Goal: Task Accomplishment & Management: Manage account settings

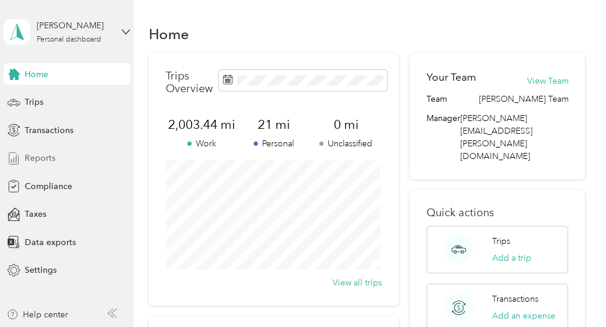
click at [43, 157] on span "Reports" at bounding box center [40, 158] width 31 height 13
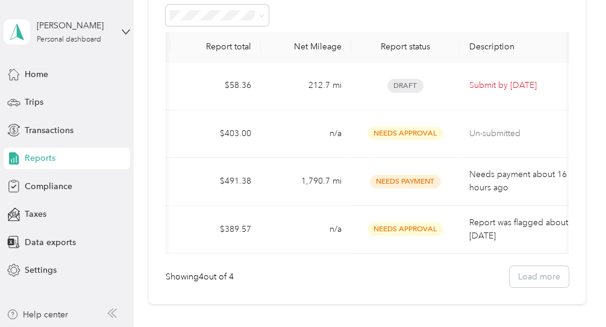
scroll to position [0, 140]
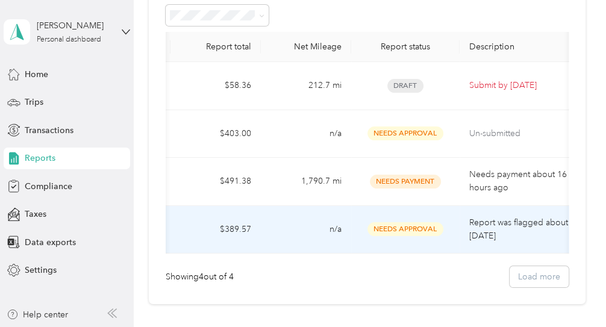
click at [423, 225] on span "Needs Approval" at bounding box center [406, 229] width 76 height 14
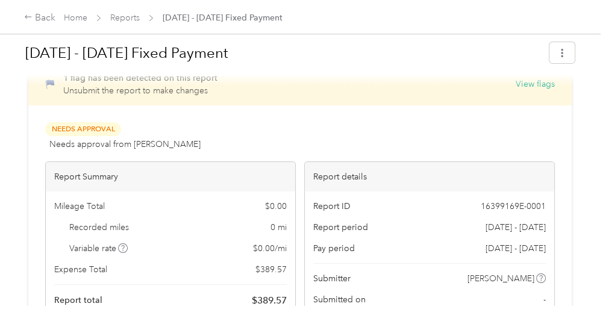
scroll to position [25, 0]
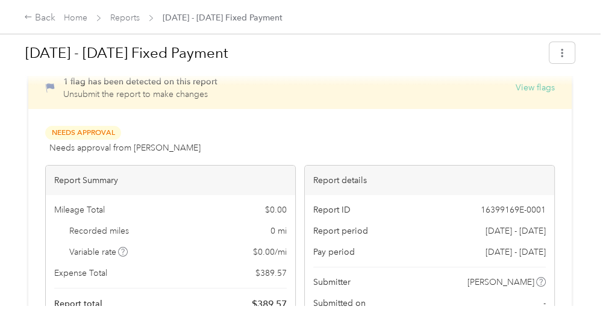
click at [526, 87] on button "View flags" at bounding box center [535, 87] width 39 height 13
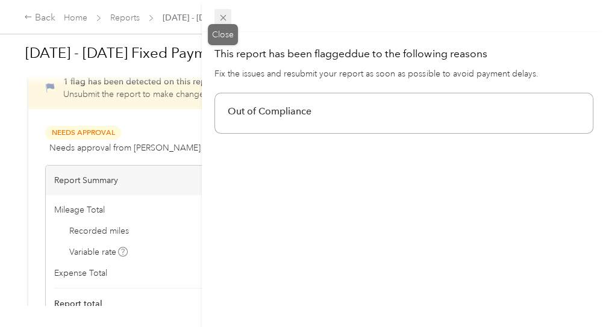
click at [225, 20] on icon at bounding box center [223, 18] width 6 height 6
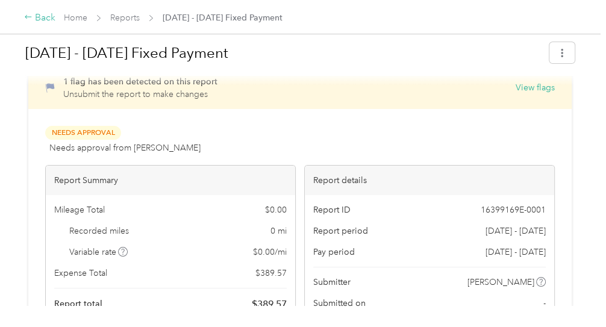
click at [34, 20] on div "Back" at bounding box center [39, 18] width 31 height 14
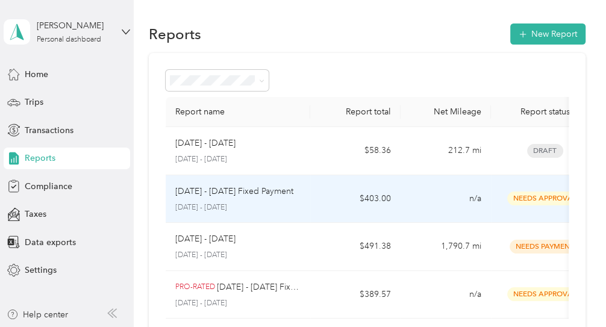
click at [318, 189] on td "$403.00" at bounding box center [355, 199] width 90 height 48
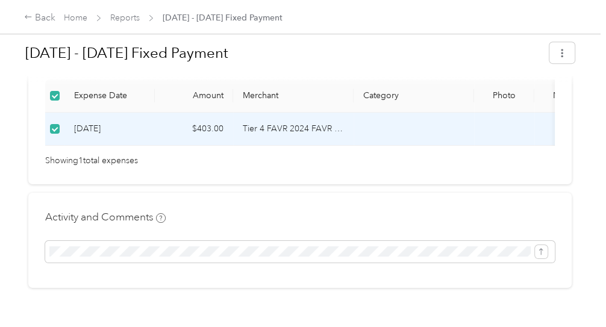
scroll to position [357, 0]
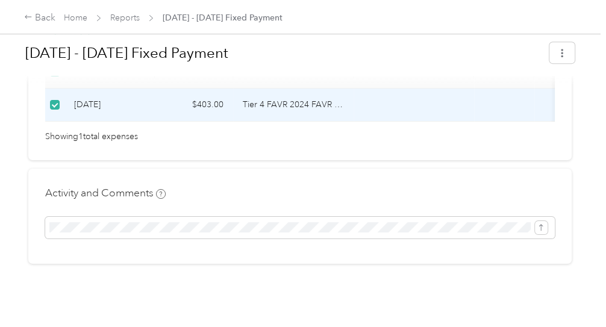
click at [256, 194] on div "Activity and Comments" at bounding box center [300, 213] width 510 height 54
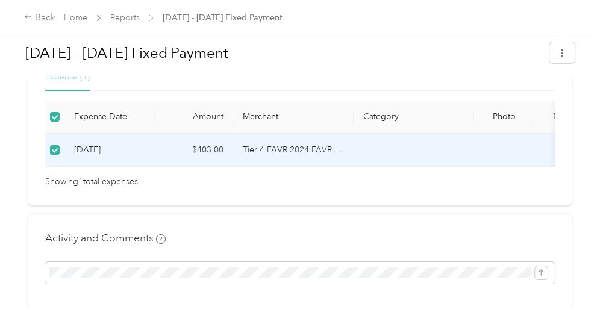
scroll to position [291, 0]
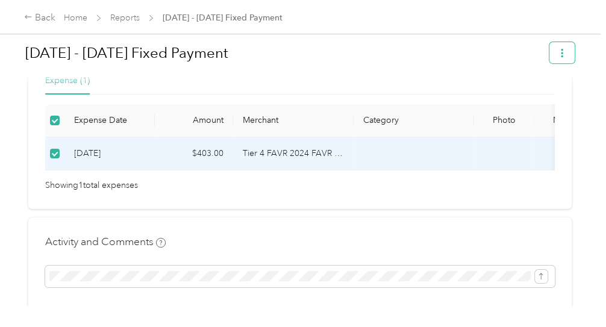
click at [561, 52] on icon "button" at bounding box center [562, 53] width 8 height 8
click at [35, 18] on div "Back" at bounding box center [39, 18] width 31 height 14
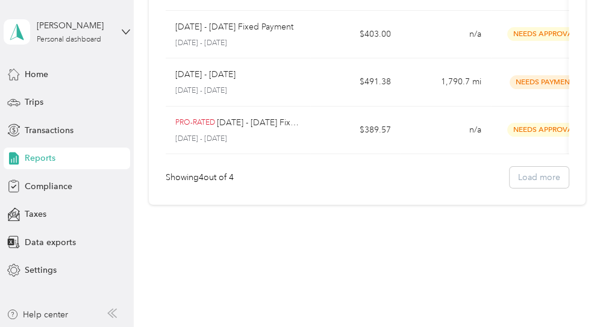
scroll to position [175, 0]
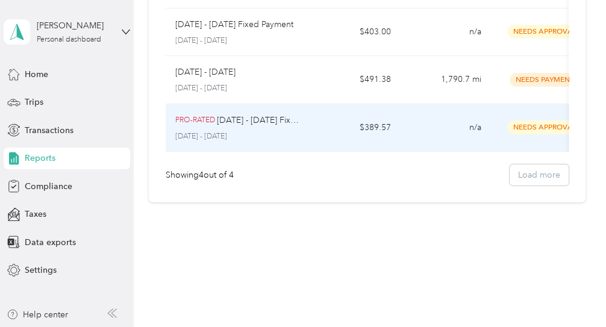
click at [262, 116] on p "Sep 1 - 30, 2025 Fixed Payment" at bounding box center [259, 120] width 84 height 13
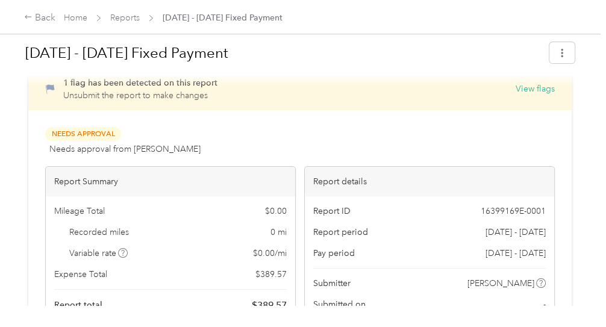
scroll to position [23, 0]
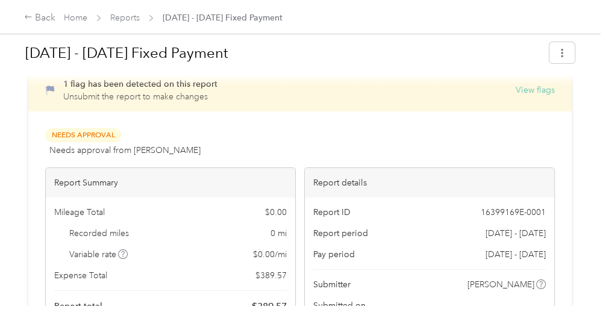
click at [538, 93] on button "View flags" at bounding box center [535, 90] width 39 height 13
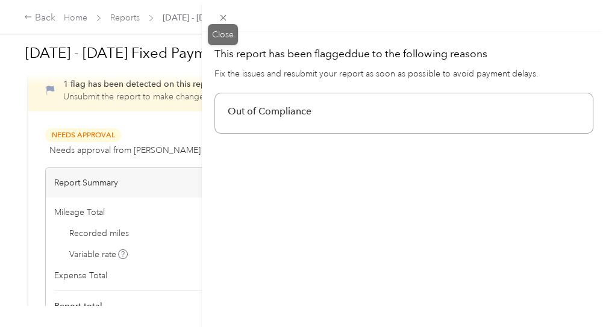
click at [223, 33] on div "Close" at bounding box center [223, 34] width 30 height 21
click at [210, 35] on div "Close" at bounding box center [223, 34] width 30 height 21
click at [224, 31] on div "Close" at bounding box center [223, 34] width 30 height 21
drag, startPoint x: 224, startPoint y: 31, endPoint x: 223, endPoint y: 15, distance: 16.3
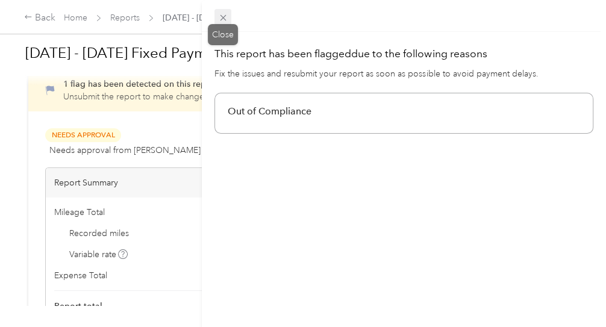
click at [223, 15] on icon at bounding box center [223, 18] width 10 height 10
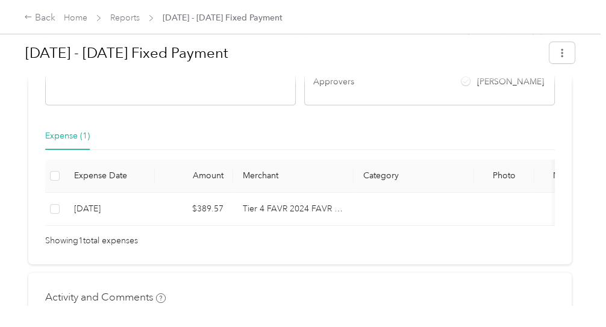
scroll to position [251, 0]
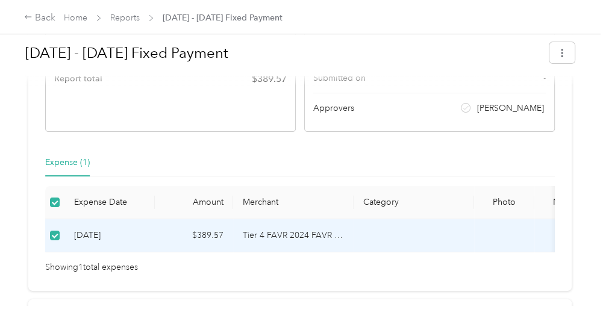
click at [304, 221] on tr "10-3-2025 $389.57 Tier 4 FAVR 2024 FAVR program -" at bounding box center [344, 235] width 598 height 33
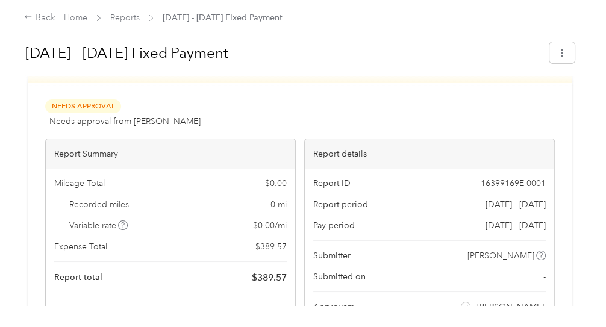
scroll to position [51, 0]
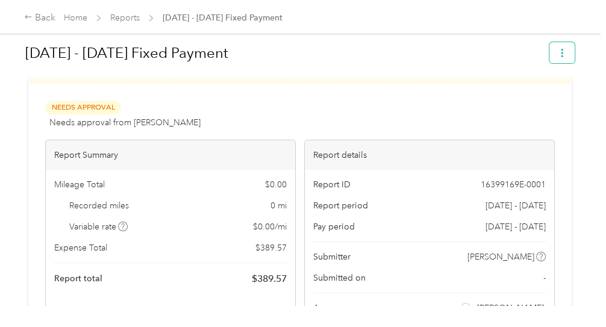
click at [561, 51] on icon "button" at bounding box center [562, 53] width 8 height 8
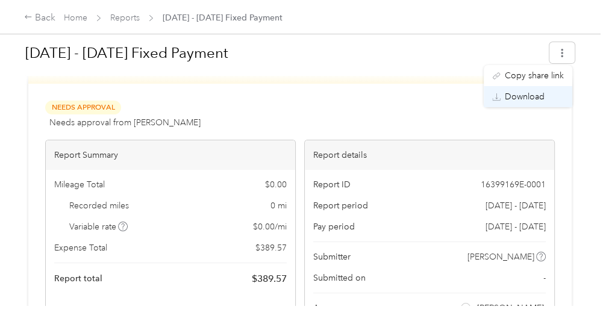
click at [526, 93] on span "Download" at bounding box center [525, 96] width 40 height 13
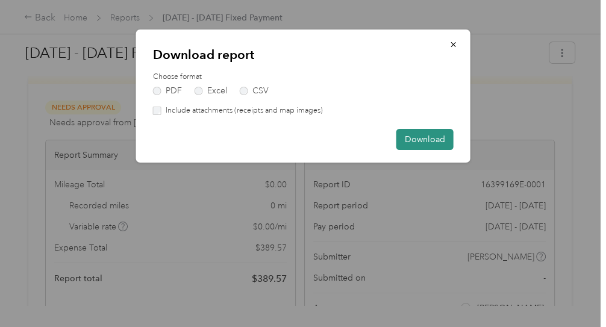
click at [432, 140] on button "Download" at bounding box center [425, 139] width 57 height 21
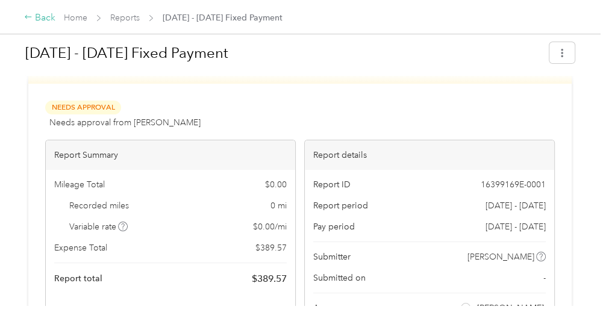
click at [36, 14] on div "Back" at bounding box center [39, 18] width 31 height 14
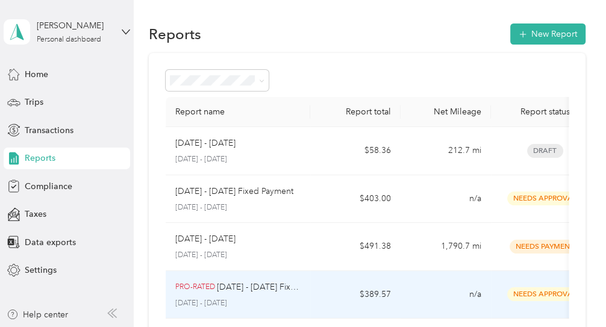
click at [489, 291] on td "n/a" at bounding box center [446, 295] width 90 height 48
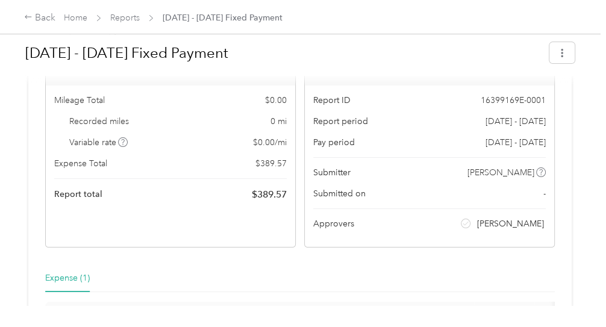
scroll to position [137, 0]
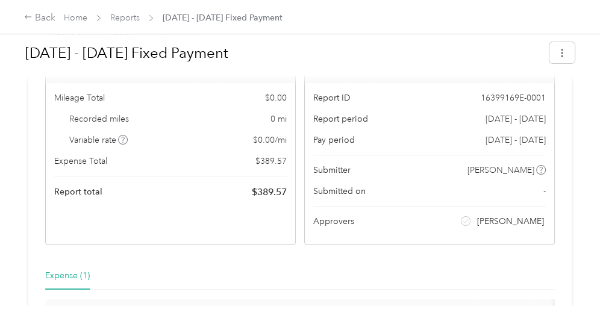
click at [72, 276] on div "Expense (1)" at bounding box center [67, 275] width 45 height 13
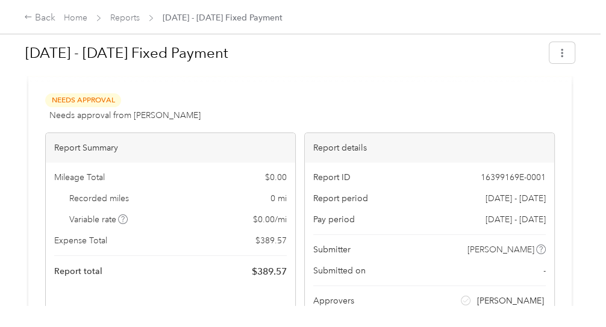
scroll to position [0, 0]
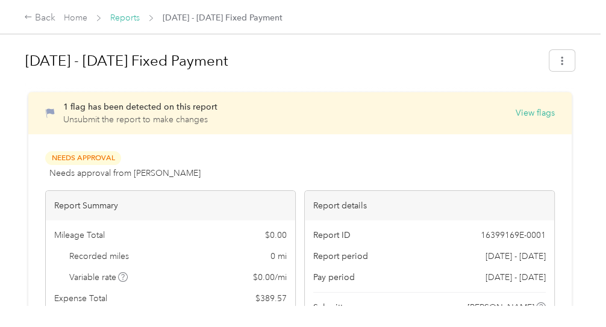
click at [121, 16] on link "Reports" at bounding box center [125, 18] width 30 height 10
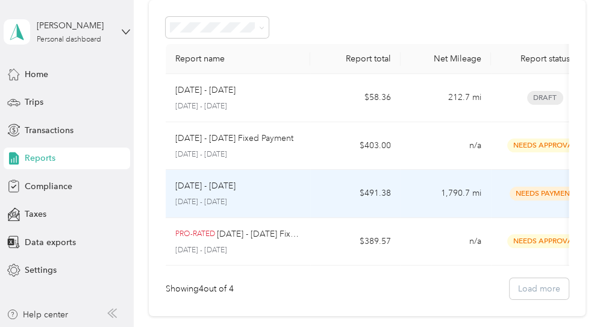
scroll to position [54, 0]
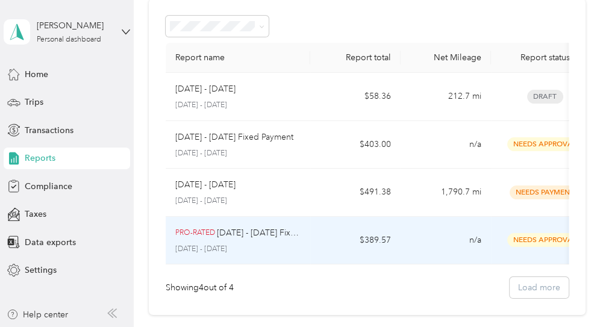
click at [532, 242] on span "Needs Approval" at bounding box center [546, 240] width 76 height 14
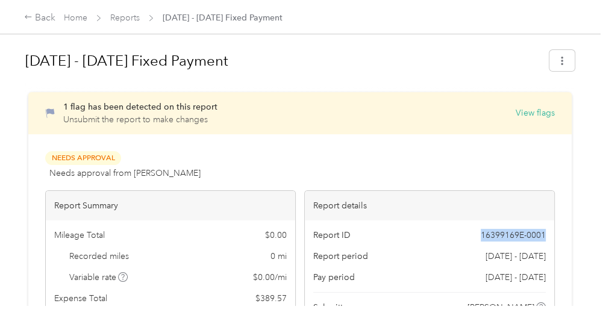
drag, startPoint x: 479, startPoint y: 238, endPoint x: 546, endPoint y: 234, distance: 67.0
click at [546, 234] on div "Report ID 16399169E-0001 Report period Sep 1 - 30, 2025 Pay period Sep 1 - 30, …" at bounding box center [430, 302] width 250 height 162
copy span "16399169E-0001"
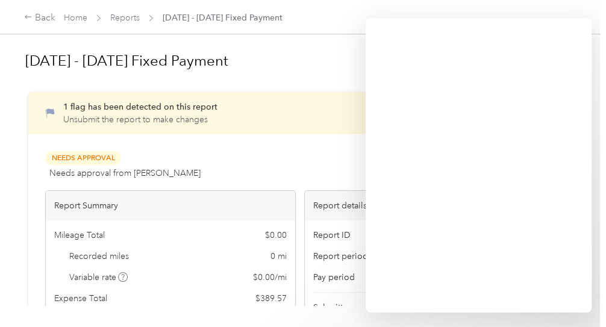
click at [332, 222] on div "Report ID 16399169E-0001 Report period Sep 1 - 30, 2025 Pay period Sep 1 - 30, …" at bounding box center [430, 302] width 250 height 162
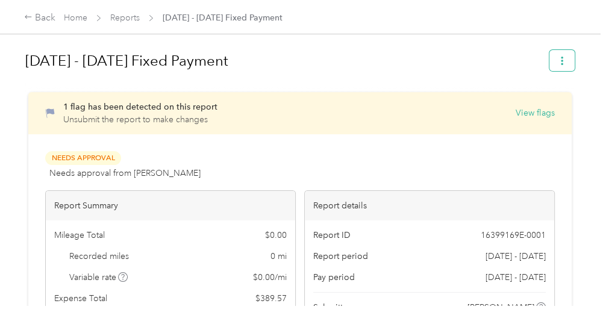
click at [558, 59] on icon "button" at bounding box center [562, 61] width 8 height 8
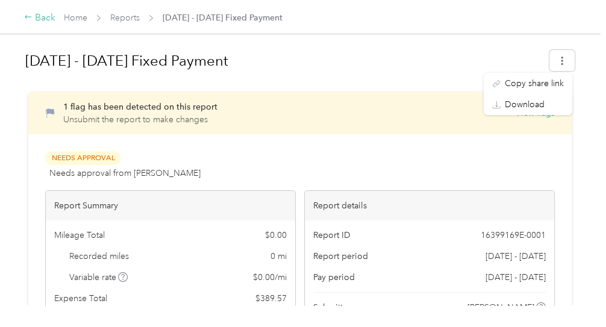
click at [31, 14] on icon at bounding box center [28, 17] width 8 height 8
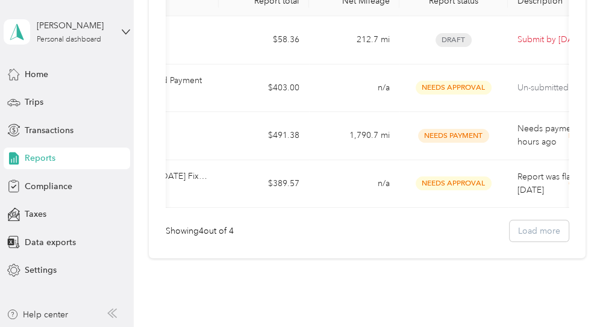
scroll to position [0, 154]
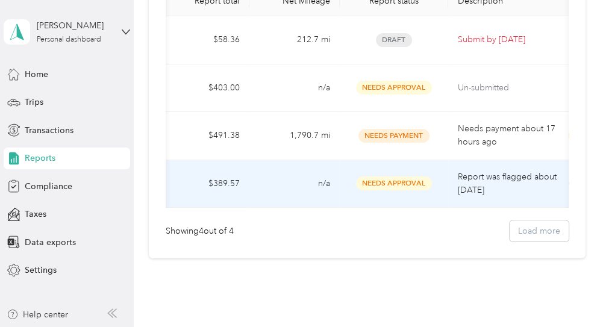
click at [500, 180] on p "Report was flagged about 1 month ago" at bounding box center [508, 184] width 101 height 27
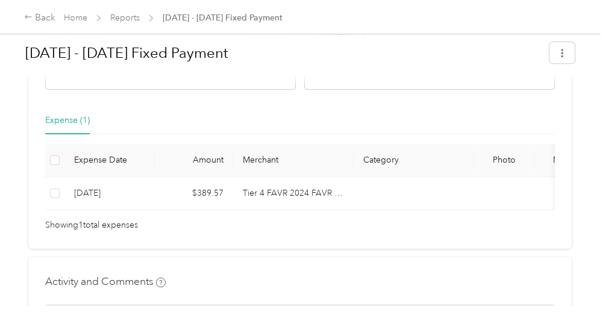
scroll to position [292, 0]
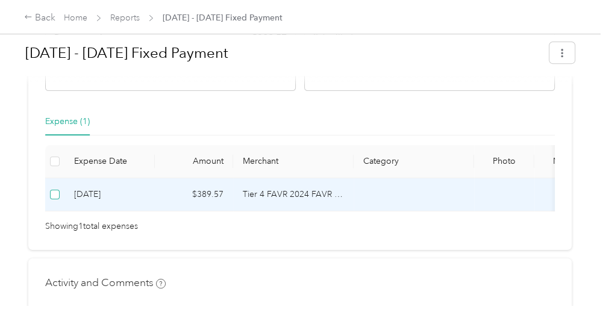
click at [55, 188] on label at bounding box center [55, 194] width 10 height 13
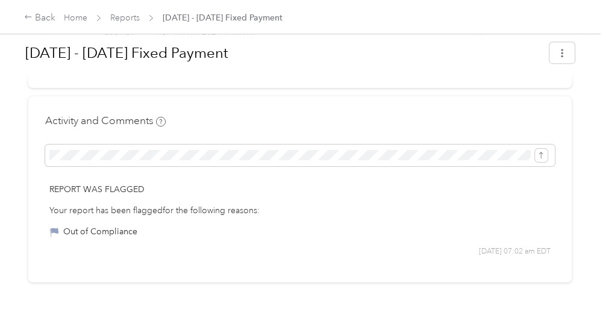
scroll to position [454, 0]
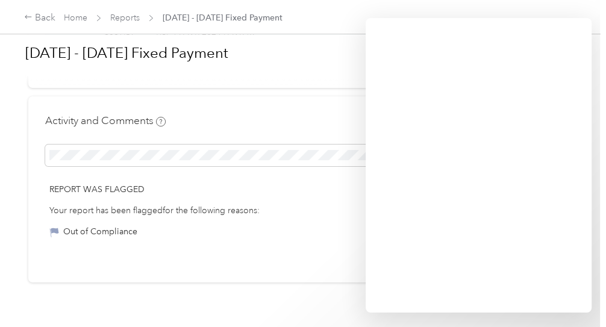
click at [332, 196] on p "Report was flagged" at bounding box center [300, 189] width 502 height 13
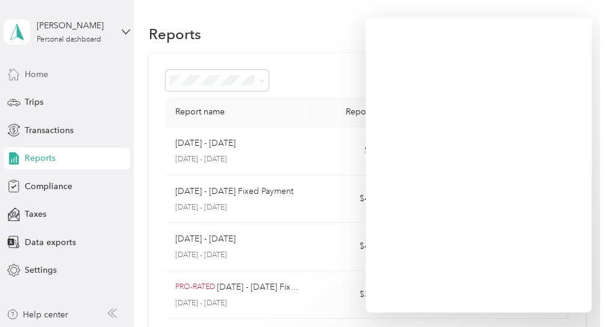
click at [30, 70] on span "Home" at bounding box center [37, 74] width 24 height 13
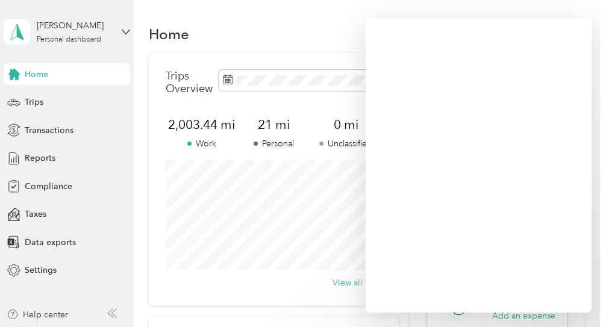
click at [327, 34] on div "Home" at bounding box center [367, 33] width 437 height 25
click at [327, 271] on div "Trips Overview 2,003.44 mi Work 21 mi Personal 0 mi Unclassified View all trips" at bounding box center [274, 179] width 250 height 253
click at [125, 28] on icon at bounding box center [126, 32] width 8 height 8
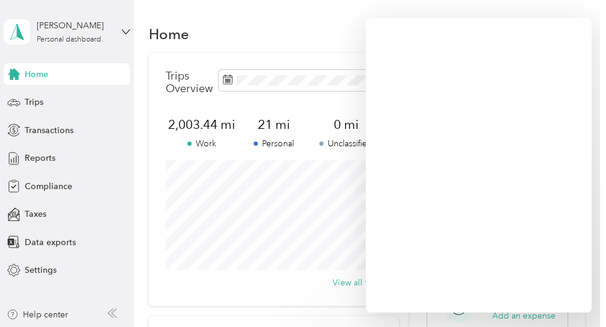
click at [49, 96] on div "Log out" at bounding box center [37, 95] width 46 height 13
click at [50, 184] on span "Compliance" at bounding box center [49, 186] width 48 height 13
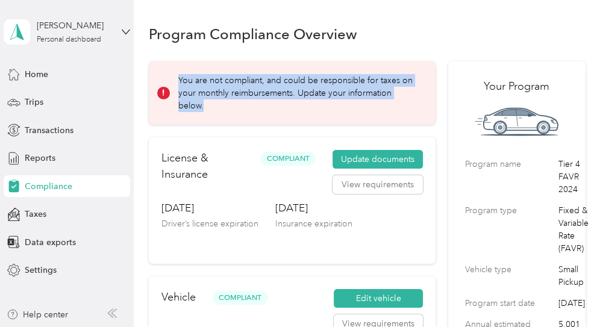
drag, startPoint x: 179, startPoint y: 78, endPoint x: 292, endPoint y: 105, distance: 116.7
click at [292, 105] on p "You are not compliant, and could be responsible for taxes on your monthly reimb…" at bounding box center [298, 93] width 241 height 38
click at [373, 112] on div "You are not compliant, and could be responsible for taxes on your monthly reimb…" at bounding box center [292, 92] width 287 height 63
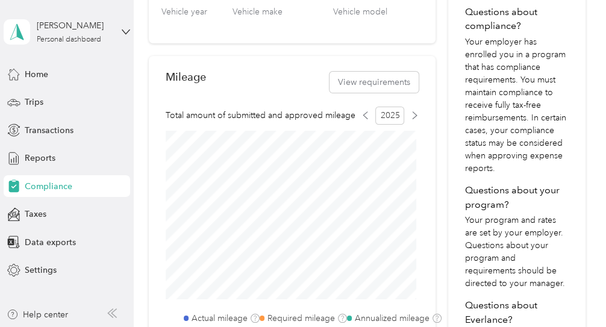
scroll to position [362, 0]
